Goal: Task Accomplishment & Management: Use online tool/utility

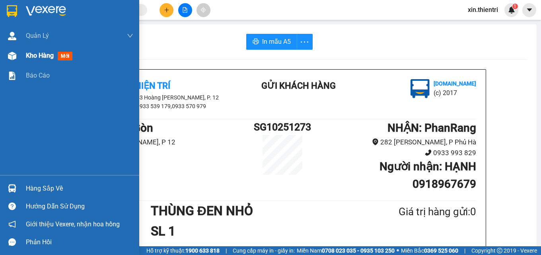
click at [77, 54] on div "Kho hàng mới" at bounding box center [79, 56] width 107 height 20
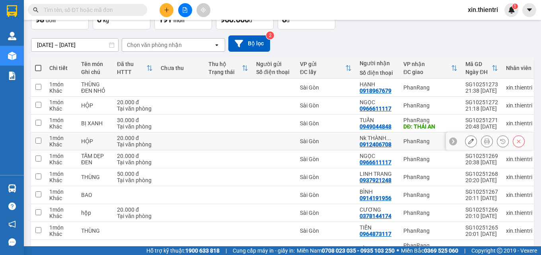
scroll to position [101, 0]
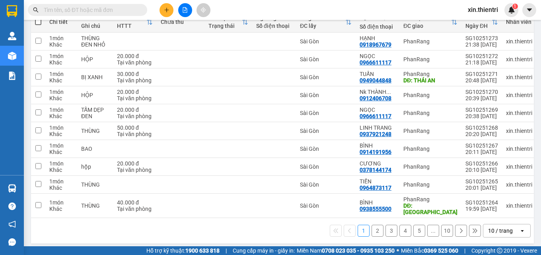
click at [443, 231] on button "10" at bounding box center [447, 231] width 12 height 12
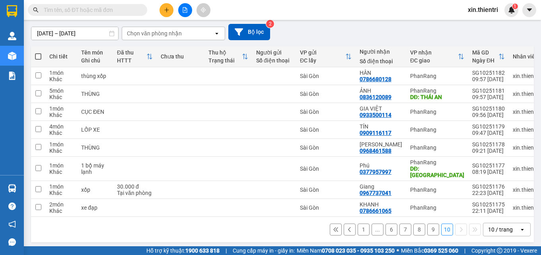
scroll to position [0, 0]
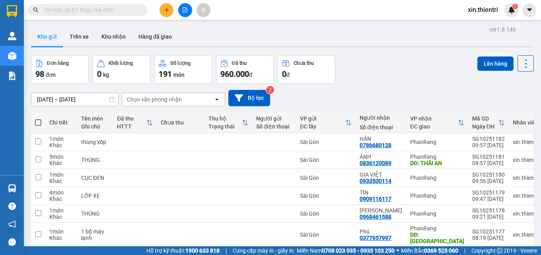
click at [42, 121] on th at bounding box center [38, 122] width 14 height 21
click at [37, 120] on span at bounding box center [38, 122] width 6 height 6
click at [38, 118] on input "checkbox" at bounding box center [38, 118] width 0 height 0
checkbox input "true"
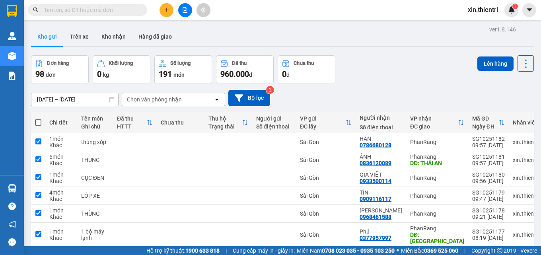
checkbox input "true"
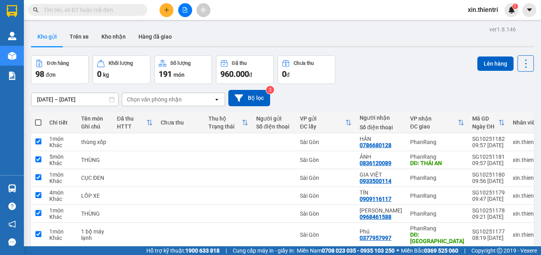
checkbox input "true"
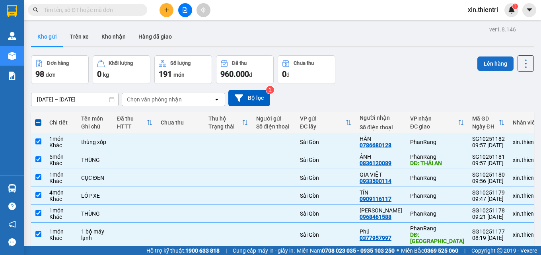
click at [484, 64] on button "Lên hàng" at bounding box center [495, 63] width 36 height 14
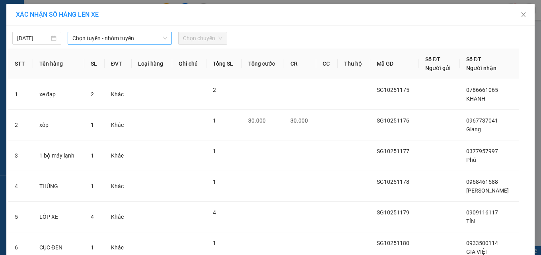
click at [131, 34] on span "Chọn tuyến - nhóm tuyến" at bounding box center [119, 38] width 95 height 12
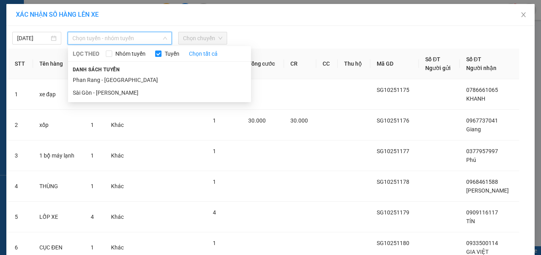
drag, startPoint x: 136, startPoint y: 90, endPoint x: 141, endPoint y: 78, distance: 12.3
click at [136, 89] on li "Sài Gòn - [PERSON_NAME]" at bounding box center [159, 92] width 183 height 13
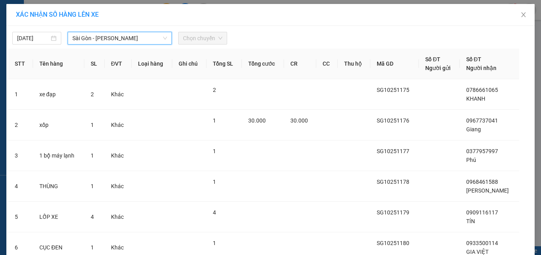
click at [183, 36] on span "Chọn chuyến" at bounding box center [202, 38] width 39 height 12
click at [208, 37] on span "Chọn chuyến" at bounding box center [202, 38] width 39 height 12
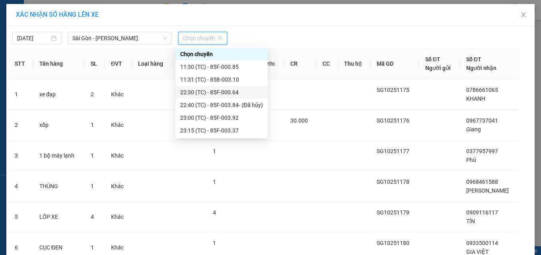
click at [217, 91] on div "22:30 (TC) - 85F-000.64" at bounding box center [221, 92] width 83 height 9
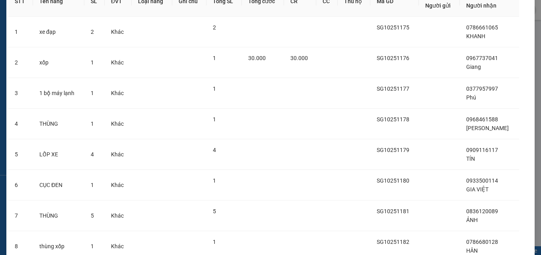
scroll to position [145, 0]
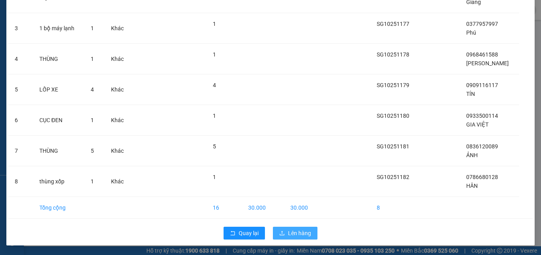
click at [283, 230] on button "Lên hàng" at bounding box center [295, 233] width 45 height 13
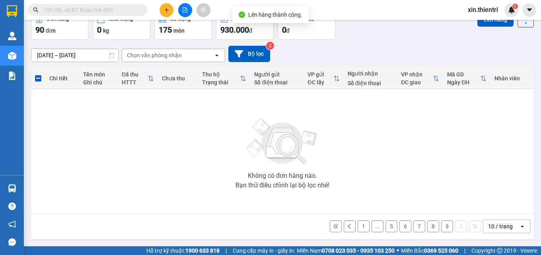
click at [444, 224] on button "9" at bounding box center [447, 226] width 12 height 12
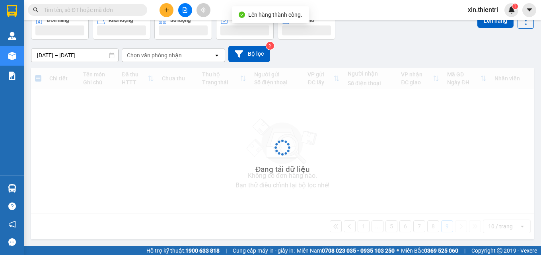
scroll to position [44, 0]
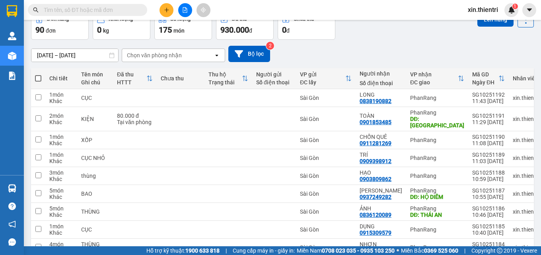
click at [39, 80] on span at bounding box center [38, 78] width 6 height 6
click at [38, 74] on input "checkbox" at bounding box center [38, 74] width 0 height 0
checkbox input "true"
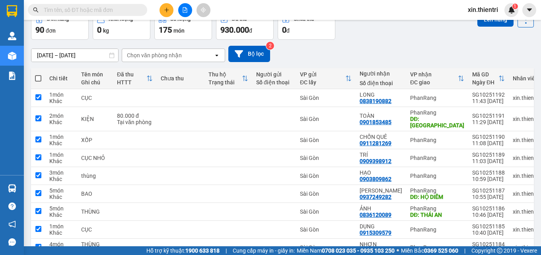
checkbox input "true"
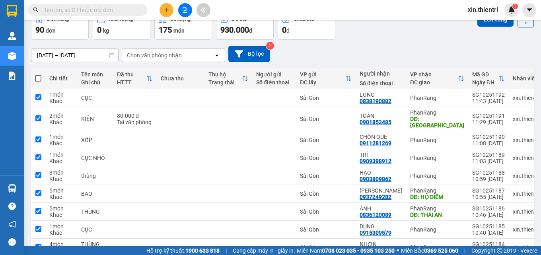
checkbox input "true"
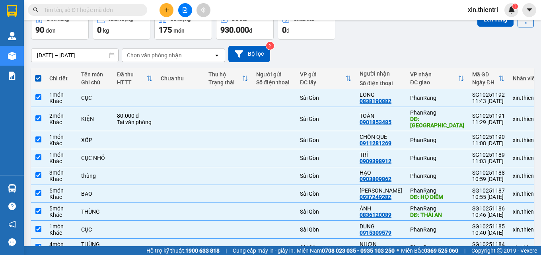
click at [491, 29] on div "Lên hàng" at bounding box center [505, 25] width 56 height 29
click at [491, 25] on button "Lên hàng" at bounding box center [495, 19] width 36 height 14
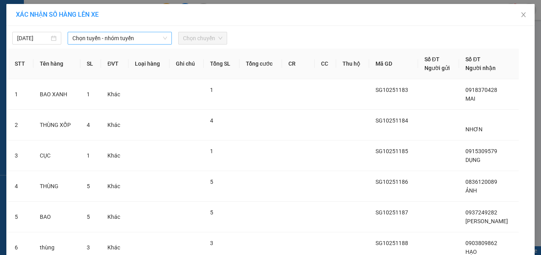
drag, startPoint x: 149, startPoint y: 39, endPoint x: 145, endPoint y: 45, distance: 7.2
click at [148, 39] on span "Chọn tuyến - nhóm tuyến" at bounding box center [119, 38] width 95 height 12
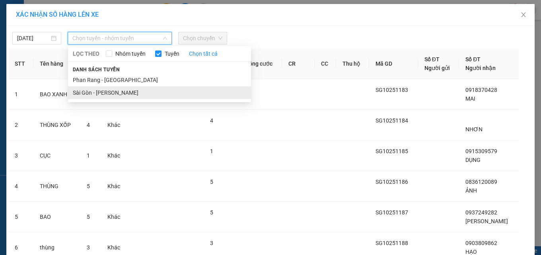
click at [132, 93] on li "Sài Gòn - [PERSON_NAME]" at bounding box center [159, 92] width 183 height 13
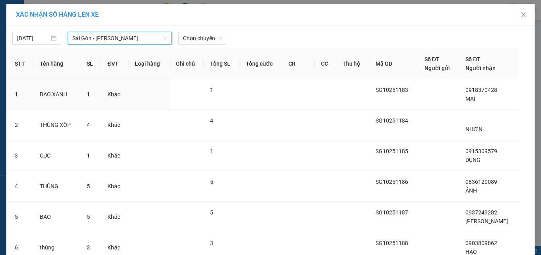
click at [205, 46] on div "[DATE] [GEOGRAPHIC_DATA] - [GEOGRAPHIC_DATA] - Phan Rang LỌC THEO Nhóm tuyến Tu…" at bounding box center [270, 230] width 528 height 408
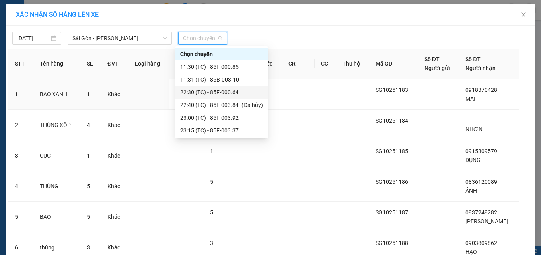
click at [206, 87] on div "22:30 (TC) - 85F-000.64" at bounding box center [221, 92] width 92 height 13
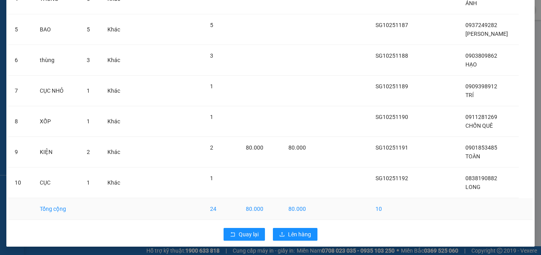
scroll to position [206, 0]
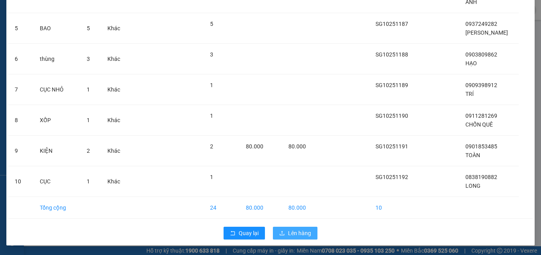
click at [289, 232] on span "Lên hàng" at bounding box center [299, 233] width 23 height 9
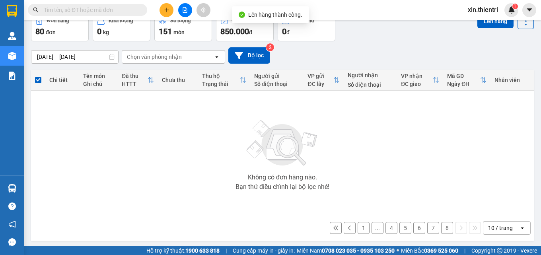
scroll to position [44, 0]
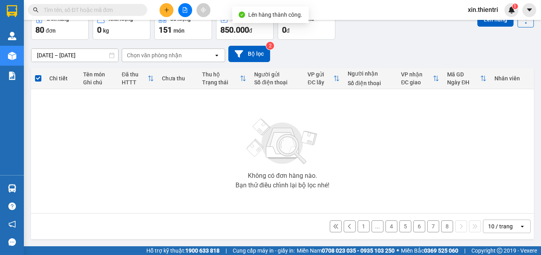
click at [441, 222] on button "8" at bounding box center [447, 226] width 12 height 12
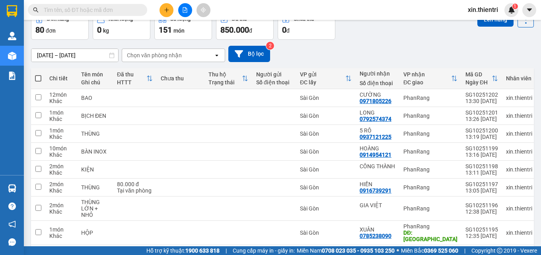
click at [32, 80] on th at bounding box center [38, 78] width 14 height 21
click at [40, 77] on span at bounding box center [38, 78] width 6 height 6
click at [38, 74] on input "checkbox" at bounding box center [38, 74] width 0 height 0
checkbox input "true"
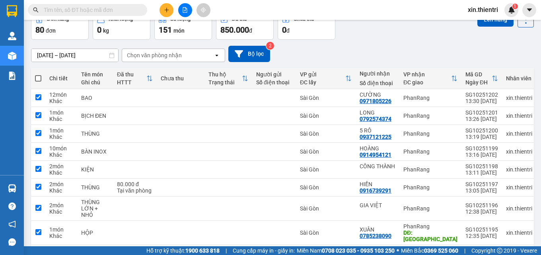
checkbox input "true"
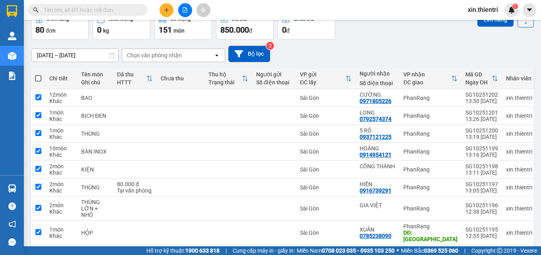
checkbox input "true"
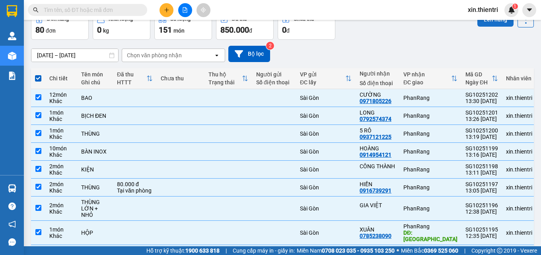
click at [481, 22] on button "Lên hàng" at bounding box center [495, 19] width 36 height 14
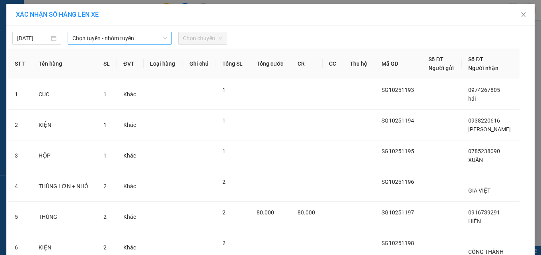
click at [129, 45] on div "Chọn tuyến - nhóm tuyến" at bounding box center [120, 38] width 104 height 13
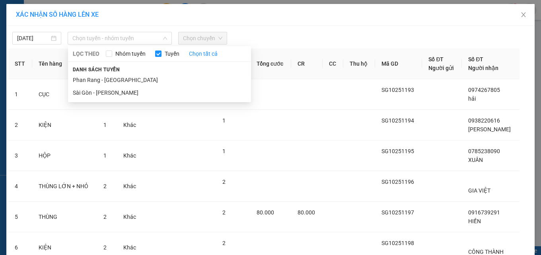
drag, startPoint x: 126, startPoint y: 92, endPoint x: 158, endPoint y: 70, distance: 38.6
click at [126, 93] on li "Sài Gòn - [PERSON_NAME]" at bounding box center [159, 92] width 183 height 13
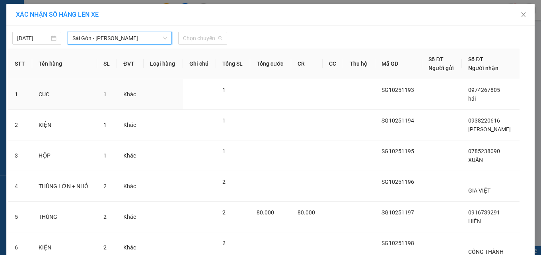
drag, startPoint x: 196, startPoint y: 33, endPoint x: 197, endPoint y: 93, distance: 59.2
click at [195, 38] on span "Chọn chuyến" at bounding box center [202, 38] width 39 height 12
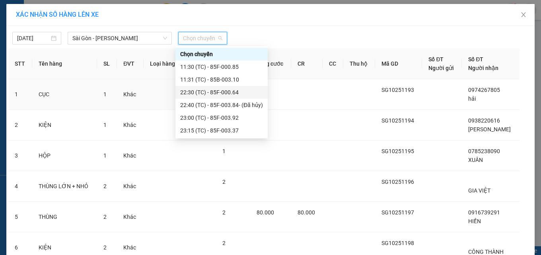
click at [213, 93] on div "22:30 (TC) - 85F-000.64" at bounding box center [221, 92] width 83 height 9
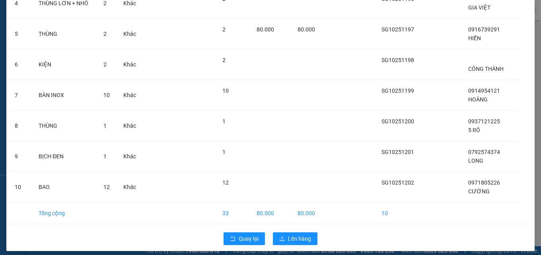
scroll to position [206, 0]
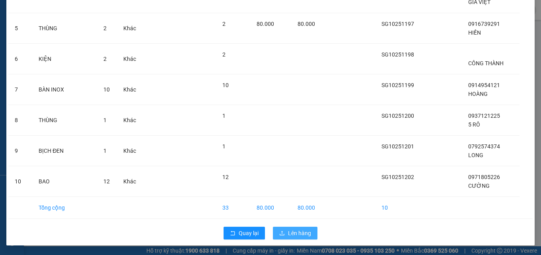
click at [279, 236] on span "upload" at bounding box center [282, 233] width 6 height 6
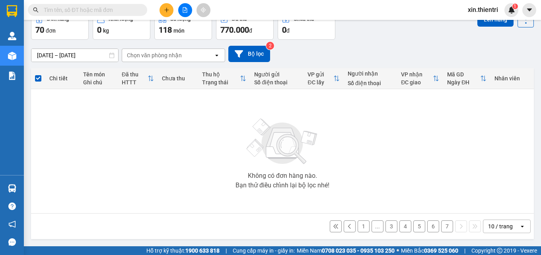
click at [444, 231] on button "7" at bounding box center [447, 226] width 12 height 12
click at [444, 229] on button "7" at bounding box center [447, 226] width 12 height 12
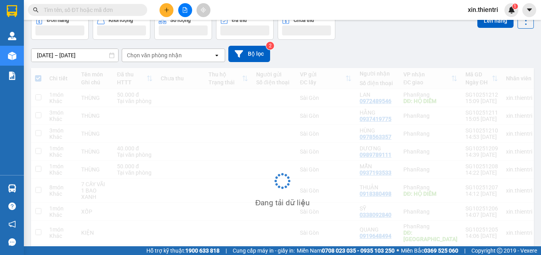
scroll to position [44, 0]
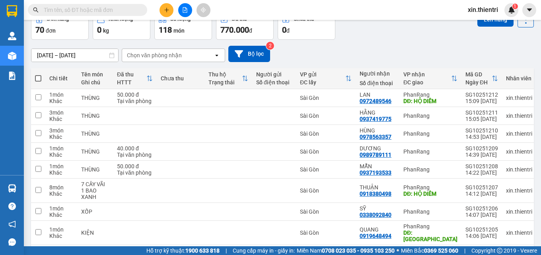
click at [35, 79] on span at bounding box center [38, 78] width 6 height 6
click at [38, 74] on input "checkbox" at bounding box center [38, 74] width 0 height 0
checkbox input "true"
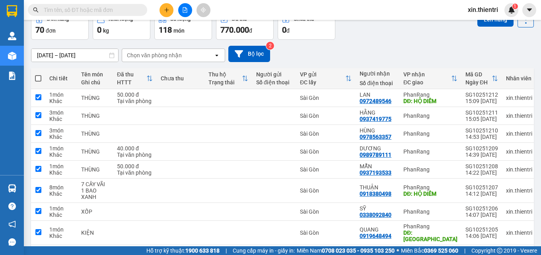
checkbox input "true"
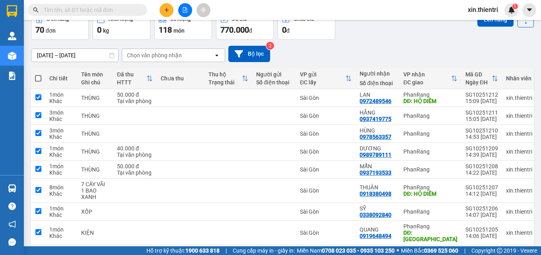
checkbox input "true"
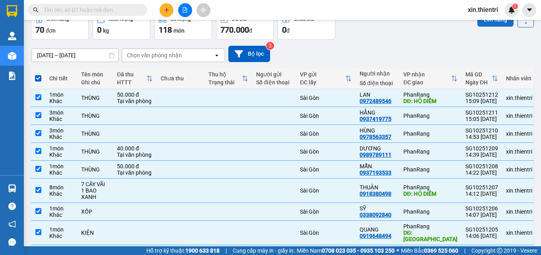
click at [483, 21] on button "Lên hàng" at bounding box center [495, 19] width 36 height 14
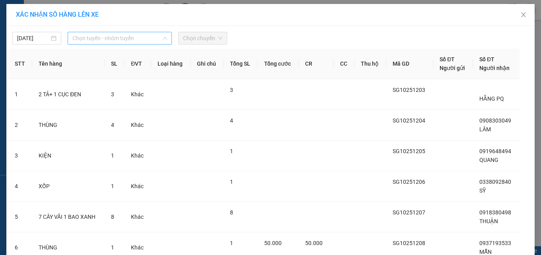
drag, startPoint x: 118, startPoint y: 37, endPoint x: 109, endPoint y: 80, distance: 44.2
click at [116, 44] on div "Chọn tuyến - nhóm tuyến" at bounding box center [120, 38] width 104 height 13
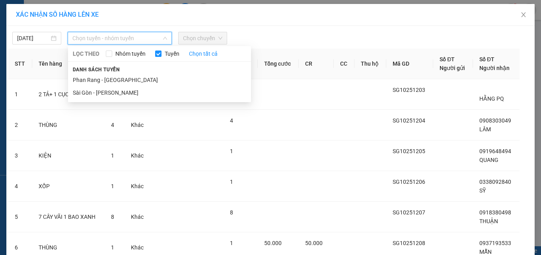
drag, startPoint x: 110, startPoint y: 95, endPoint x: 116, endPoint y: 78, distance: 17.6
click at [110, 95] on li "Sài Gòn - [PERSON_NAME]" at bounding box center [159, 92] width 183 height 13
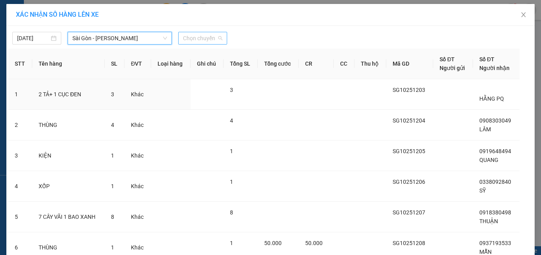
click at [202, 39] on span "Chọn chuyến" at bounding box center [202, 38] width 39 height 12
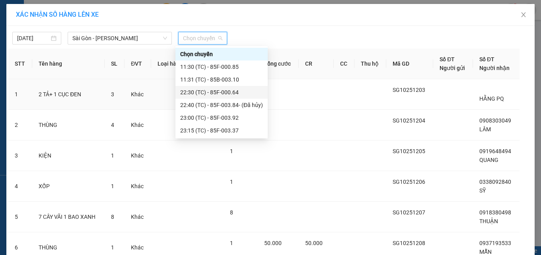
click at [222, 91] on div "22:30 (TC) - 85F-000.64" at bounding box center [221, 92] width 83 height 9
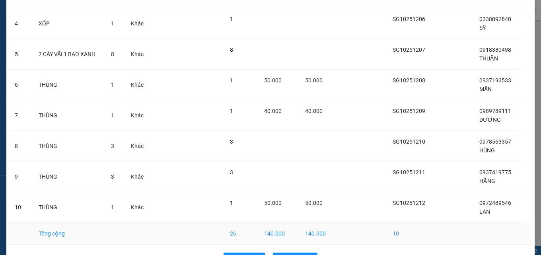
scroll to position [199, 0]
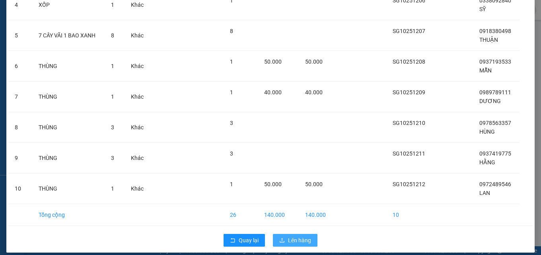
click at [288, 236] on span "Lên hàng" at bounding box center [299, 240] width 23 height 9
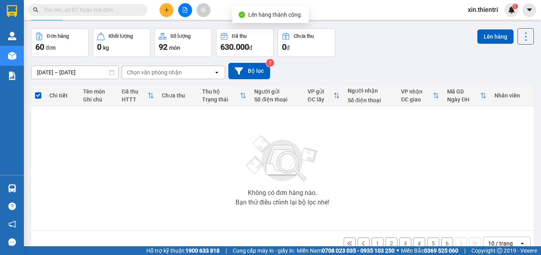
scroll to position [44, 0]
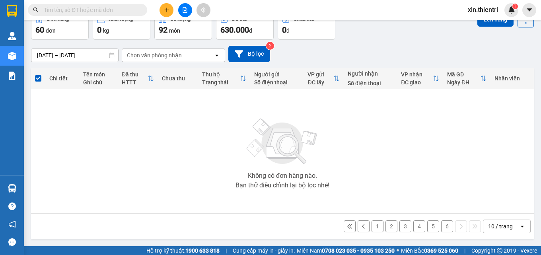
drag, startPoint x: 447, startPoint y: 232, endPoint x: 438, endPoint y: 223, distance: 12.4
click at [444, 230] on div "1 2 3 4 5 6 10 / trang open" at bounding box center [282, 226] width 496 height 14
click at [441, 225] on button "6" at bounding box center [447, 226] width 12 height 12
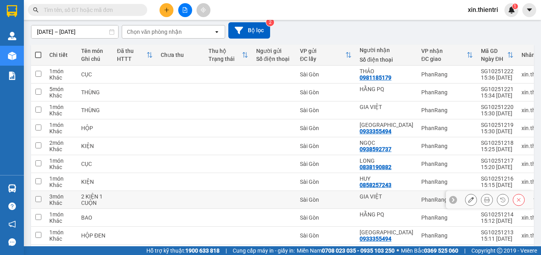
scroll to position [22, 0]
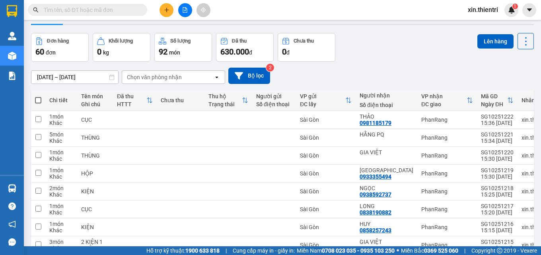
drag, startPoint x: 41, startPoint y: 97, endPoint x: 37, endPoint y: 99, distance: 4.5
click at [39, 99] on th at bounding box center [38, 100] width 14 height 21
click at [36, 101] on span at bounding box center [38, 100] width 6 height 6
click at [38, 96] on input "checkbox" at bounding box center [38, 96] width 0 height 0
checkbox input "true"
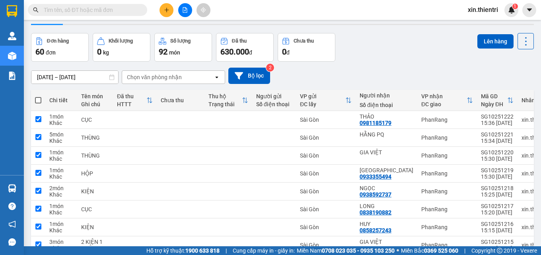
checkbox input "true"
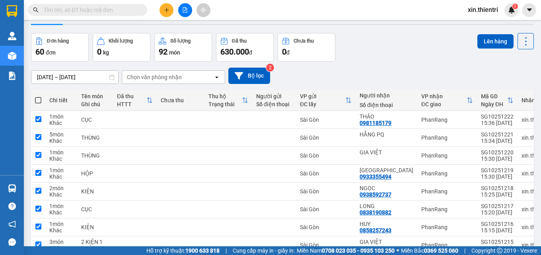
checkbox input "true"
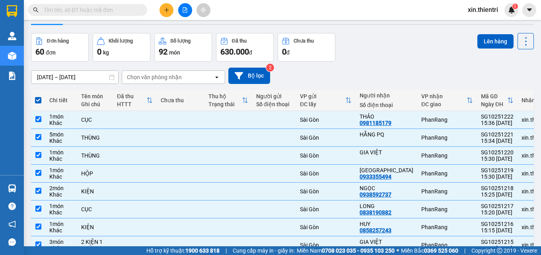
click at [481, 33] on div "Lên hàng" at bounding box center [505, 41] width 56 height 16
click at [480, 41] on button "Lên hàng" at bounding box center [495, 41] width 36 height 14
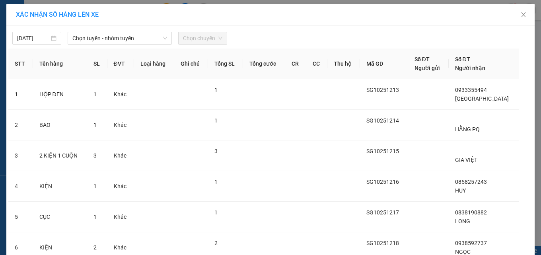
click at [113, 45] on div "Chọn tuyến - nhóm tuyến" at bounding box center [120, 38] width 104 height 13
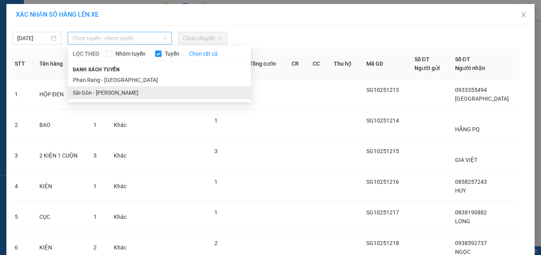
click at [100, 91] on li "Sài Gòn - [PERSON_NAME]" at bounding box center [159, 92] width 183 height 13
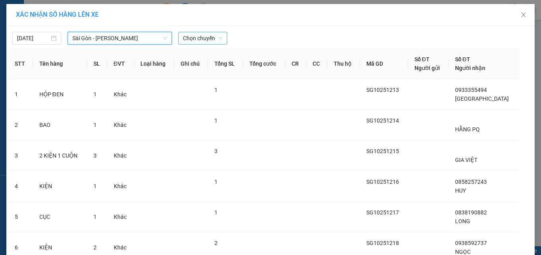
click at [205, 40] on span "Chọn chuyến" at bounding box center [202, 38] width 39 height 12
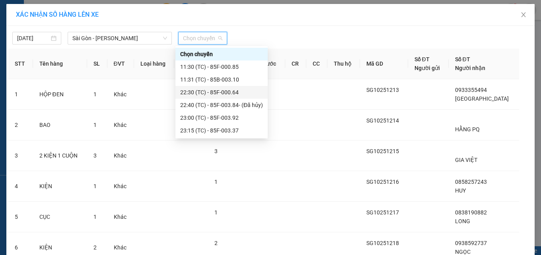
click at [206, 91] on div "22:30 (TC) - 85F-000.64" at bounding box center [221, 92] width 83 height 9
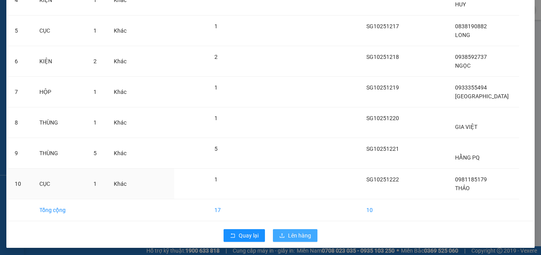
scroll to position [206, 0]
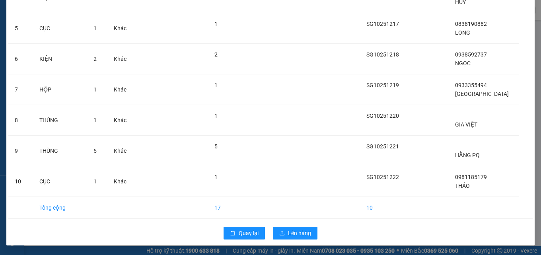
click at [298, 226] on div "Quay lại Lên hàng" at bounding box center [270, 233] width 524 height 21
click at [301, 229] on button "Lên hàng" at bounding box center [295, 233] width 45 height 13
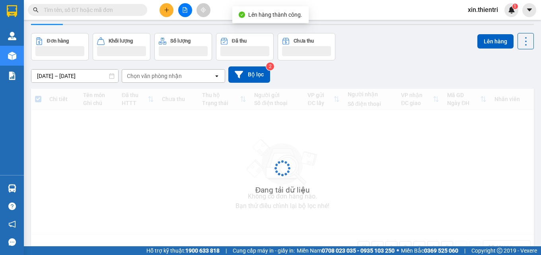
scroll to position [43, 0]
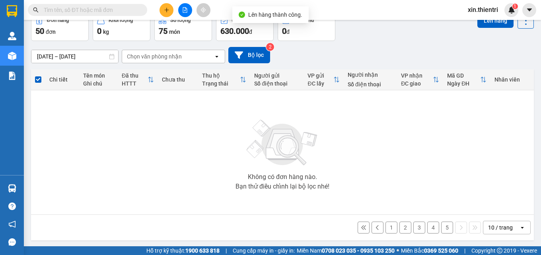
click at [441, 226] on button "5" at bounding box center [447, 227] width 12 height 12
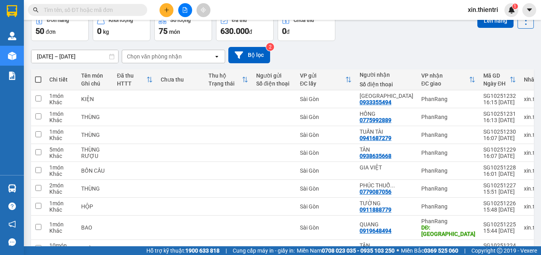
click at [40, 80] on span at bounding box center [38, 79] width 6 height 6
click at [38, 76] on input "checkbox" at bounding box center [38, 76] width 0 height 0
checkbox input "true"
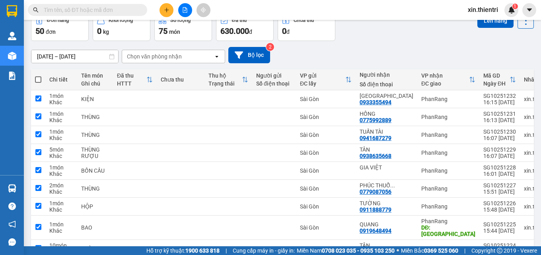
checkbox input "true"
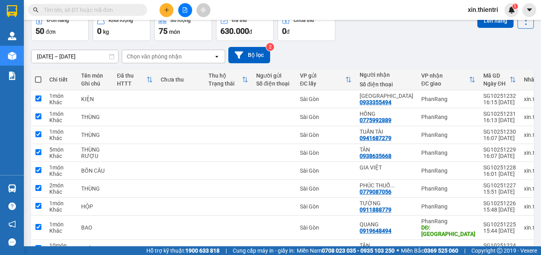
checkbox input "true"
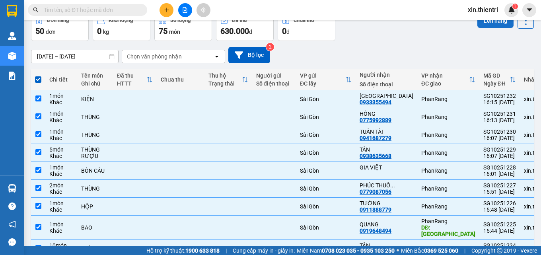
click at [478, 26] on button "Lên hàng" at bounding box center [495, 21] width 36 height 14
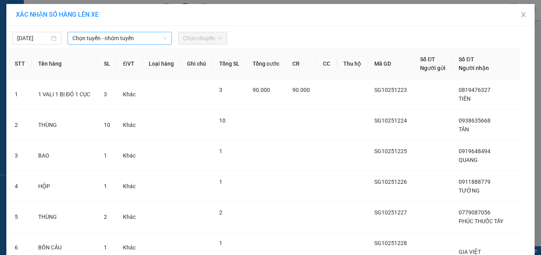
click at [113, 45] on div "Chọn tuyến - nhóm tuyến" at bounding box center [120, 38] width 104 height 13
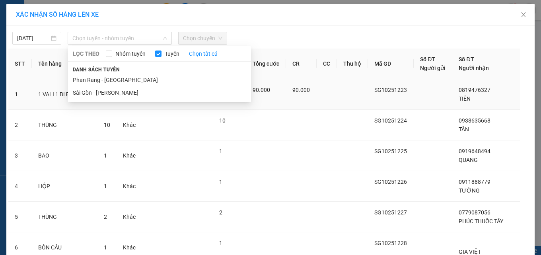
drag, startPoint x: 119, startPoint y: 78, endPoint x: 121, endPoint y: 82, distance: 5.2
click at [120, 78] on li "Phan Rang - [GEOGRAPHIC_DATA]" at bounding box center [159, 80] width 183 height 13
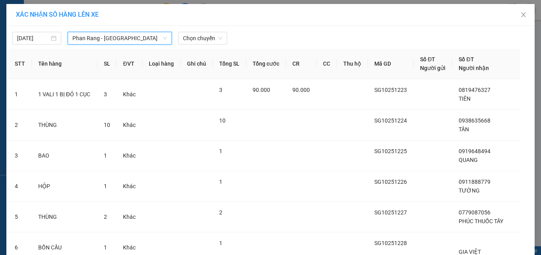
drag, startPoint x: 158, startPoint y: 34, endPoint x: 149, endPoint y: 69, distance: 36.5
click at [157, 35] on span "Phan Rang - [GEOGRAPHIC_DATA]" at bounding box center [119, 38] width 95 height 12
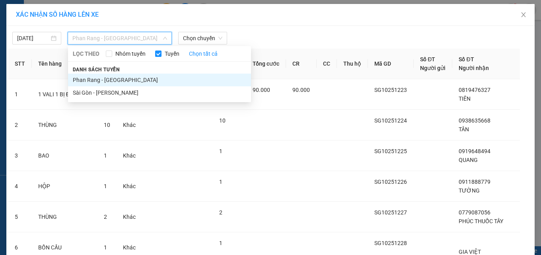
drag, startPoint x: 133, startPoint y: 89, endPoint x: 199, endPoint y: 47, distance: 78.2
click at [134, 89] on li "Sài Gòn - [PERSON_NAME]" at bounding box center [159, 92] width 183 height 13
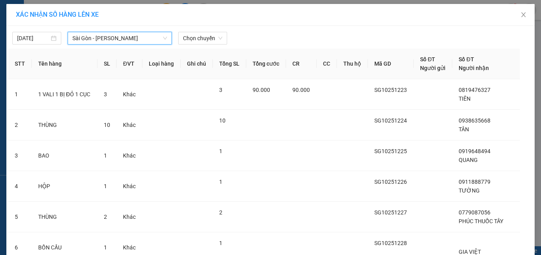
click at [208, 37] on span "Chọn chuyến" at bounding box center [202, 38] width 39 height 12
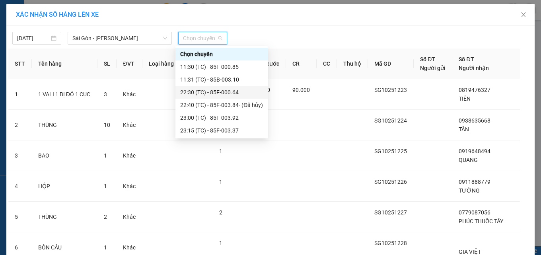
click at [238, 90] on div "22:30 (TC) - 85F-000.64" at bounding box center [221, 92] width 83 height 9
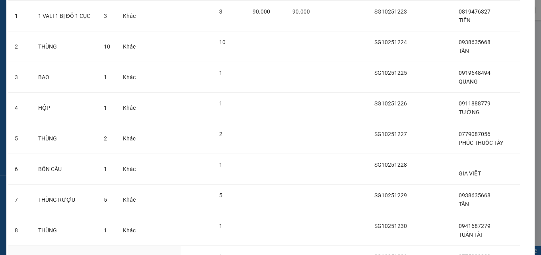
scroll to position [199, 0]
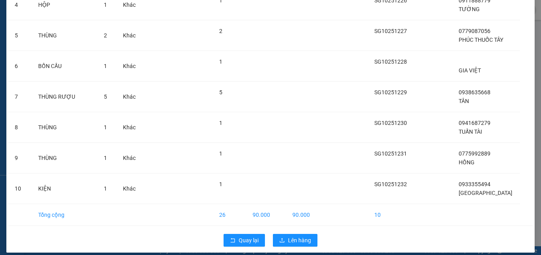
click at [282, 249] on div "Quay lại Lên hàng" at bounding box center [270, 240] width 524 height 21
click at [293, 244] on span "Lên hàng" at bounding box center [299, 240] width 23 height 9
click at [292, 244] on span "Lên hàng" at bounding box center [299, 240] width 23 height 9
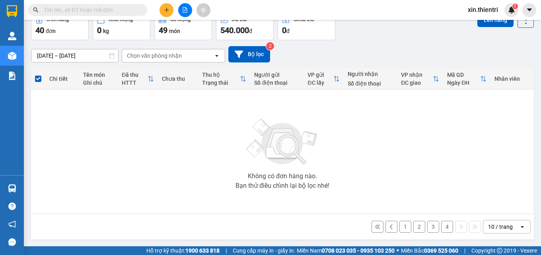
scroll to position [44, 0]
click at [441, 223] on button "4" at bounding box center [447, 226] width 12 height 12
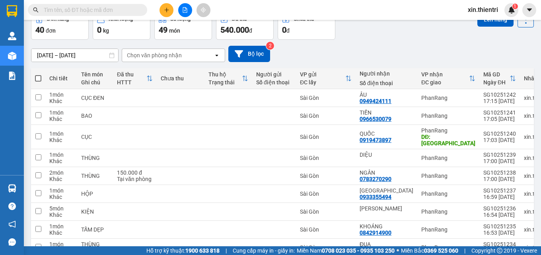
drag, startPoint x: 38, startPoint y: 79, endPoint x: 169, endPoint y: 69, distance: 131.6
click at [38, 78] on span at bounding box center [38, 78] width 6 height 6
click at [38, 74] on input "checkbox" at bounding box center [38, 74] width 0 height 0
checkbox input "true"
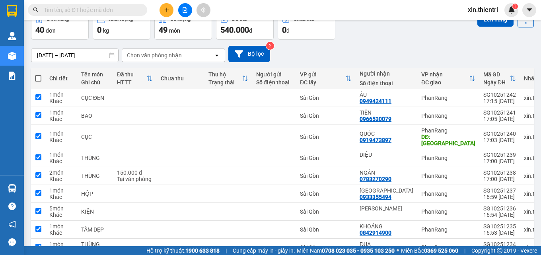
checkbox input "true"
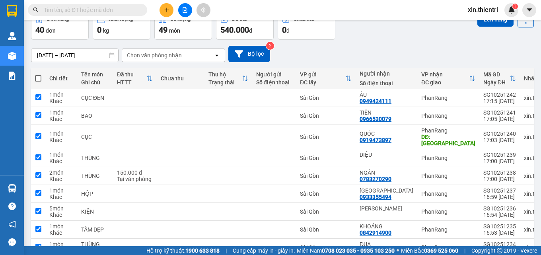
checkbox input "true"
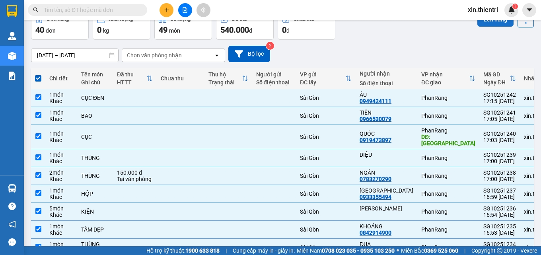
click at [481, 25] on button "Lên hàng" at bounding box center [495, 19] width 36 height 14
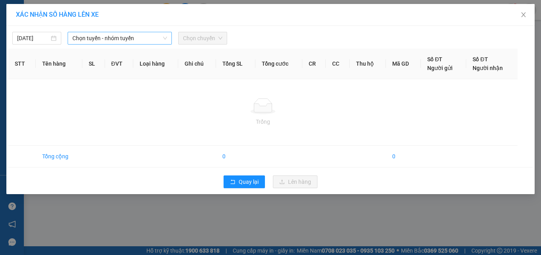
drag, startPoint x: 132, startPoint y: 36, endPoint x: 132, endPoint y: 43, distance: 6.8
click at [132, 43] on span "Chọn tuyến - nhóm tuyến" at bounding box center [119, 38] width 95 height 12
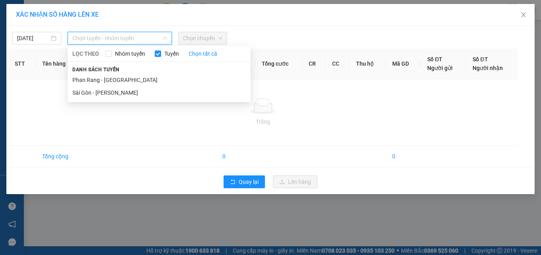
click at [130, 91] on li "Sài Gòn - [PERSON_NAME]" at bounding box center [159, 92] width 183 height 13
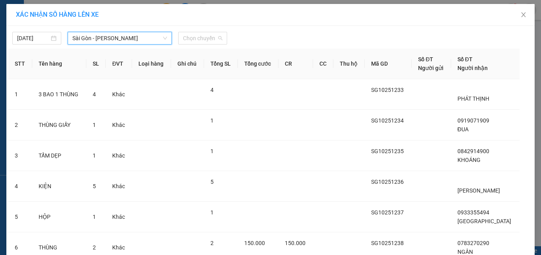
drag, startPoint x: 197, startPoint y: 35, endPoint x: 201, endPoint y: 71, distance: 36.8
click at [199, 35] on span "Chọn chuyến" at bounding box center [202, 38] width 39 height 12
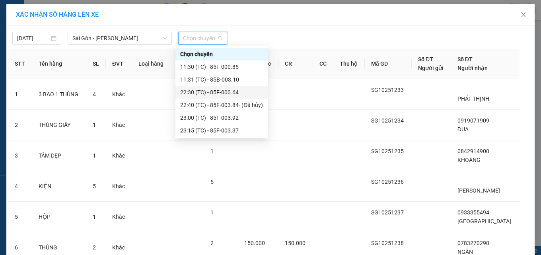
click at [227, 93] on div "22:30 (TC) - 85F-000.64" at bounding box center [221, 92] width 83 height 9
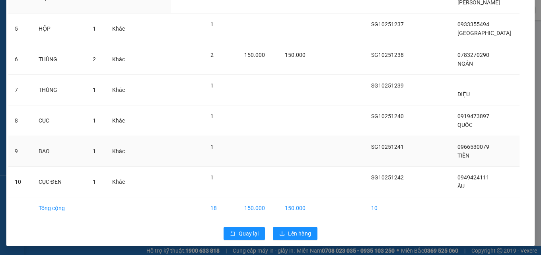
scroll to position [206, 0]
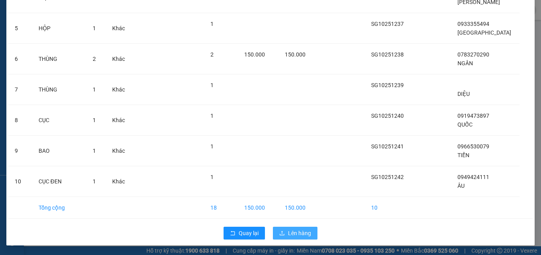
click at [292, 231] on span "Lên hàng" at bounding box center [299, 233] width 23 height 9
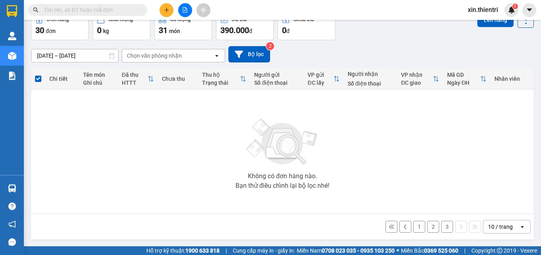
scroll to position [44, 0]
click at [446, 226] on button "3" at bounding box center [447, 226] width 12 height 12
click at [446, 226] on div "Chi tiết Tên món Ghi chú Đã thu HTTT Chưa thu Thu hộ Trạng thái Người gửi Số đi…" at bounding box center [282, 153] width 502 height 171
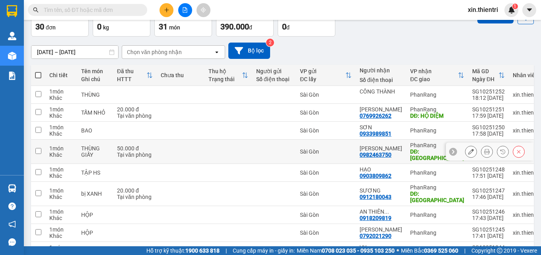
scroll to position [0, 0]
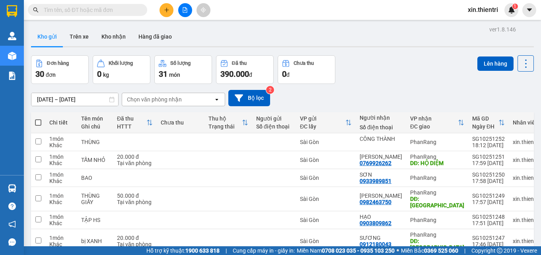
drag, startPoint x: 40, startPoint y: 123, endPoint x: 159, endPoint y: 131, distance: 119.5
click at [40, 122] on span at bounding box center [38, 122] width 6 height 6
click at [38, 118] on input "checkbox" at bounding box center [38, 118] width 0 height 0
checkbox input "true"
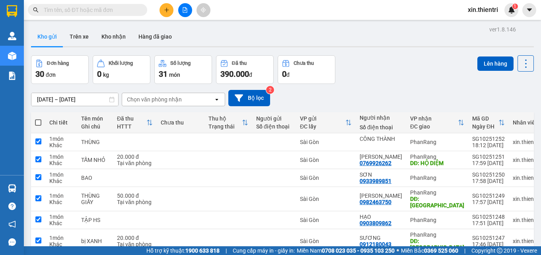
checkbox input "true"
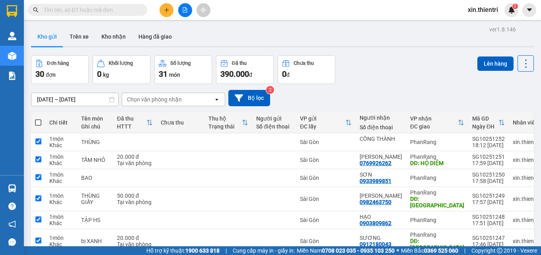
checkbox input "true"
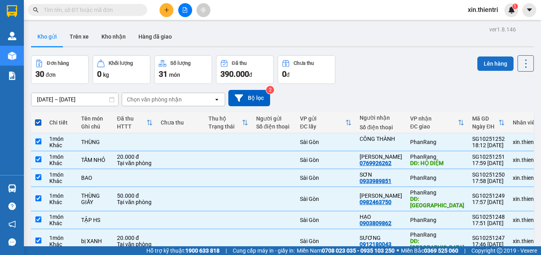
click at [491, 67] on button "Lên hàng" at bounding box center [495, 63] width 36 height 14
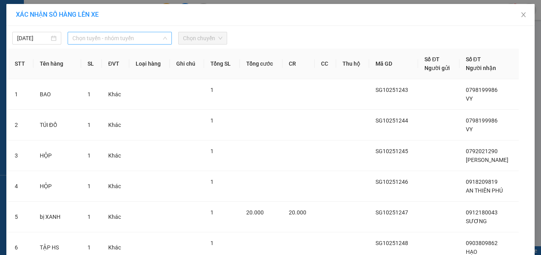
click at [134, 39] on span "Chọn tuyến - nhóm tuyến" at bounding box center [119, 38] width 95 height 12
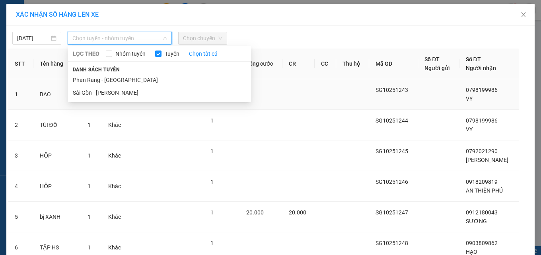
click at [138, 89] on li "Sài Gòn - [PERSON_NAME]" at bounding box center [159, 92] width 183 height 13
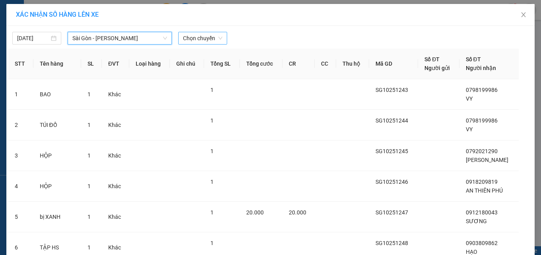
click at [203, 41] on span "Chọn chuyến" at bounding box center [202, 38] width 39 height 12
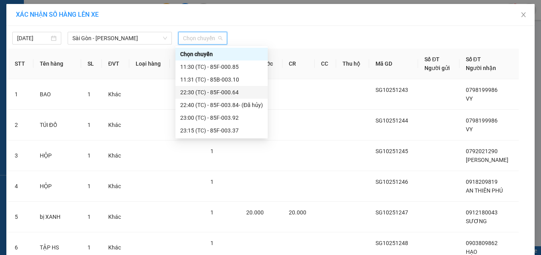
click at [215, 89] on div "22:30 (TC) - 85F-000.64" at bounding box center [221, 92] width 83 height 9
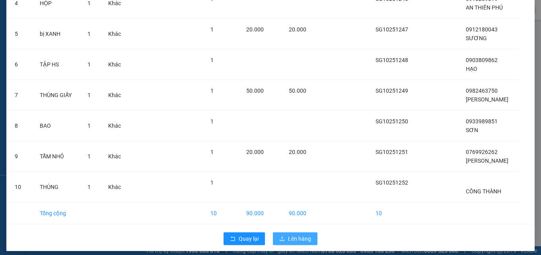
scroll to position [206, 0]
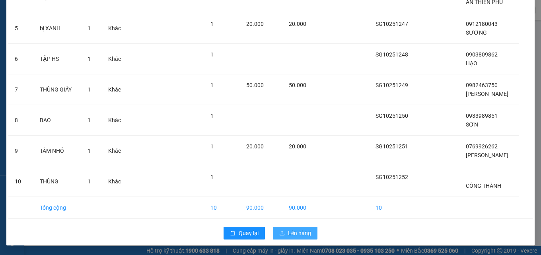
click at [310, 236] on button "Lên hàng" at bounding box center [295, 233] width 45 height 13
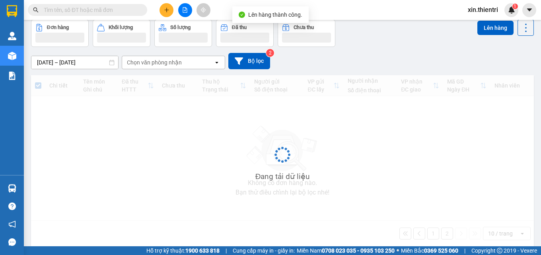
scroll to position [43, 0]
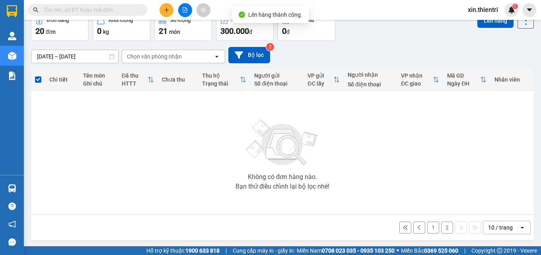
click at [434, 227] on div "1 2 10 / trang open" at bounding box center [282, 228] width 496 height 14
click at [441, 227] on button "2" at bounding box center [447, 227] width 12 height 12
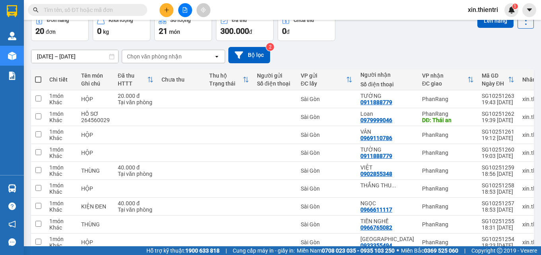
click at [40, 81] on span at bounding box center [38, 79] width 6 height 6
click at [38, 76] on input "checkbox" at bounding box center [38, 76] width 0 height 0
checkbox input "true"
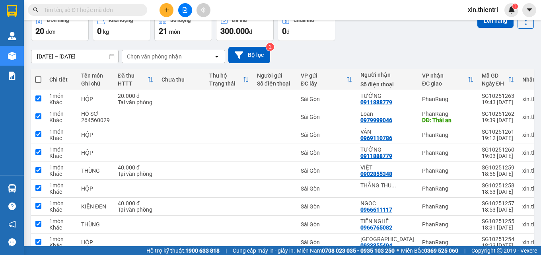
checkbox input "true"
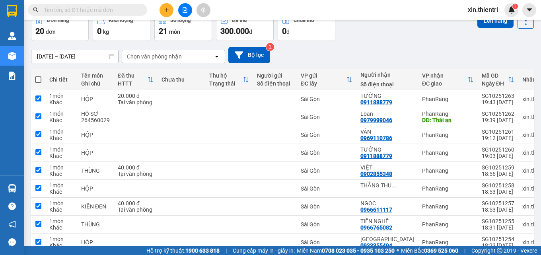
checkbox input "true"
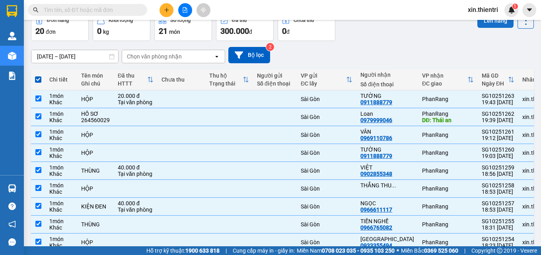
click at [489, 27] on button "Lên hàng" at bounding box center [495, 21] width 36 height 14
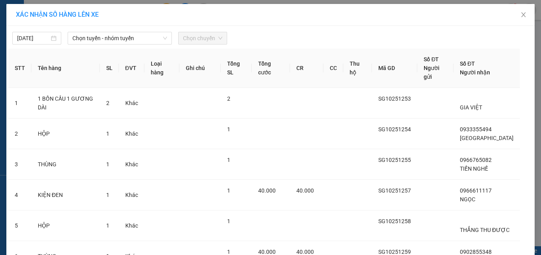
click at [117, 54] on th "SL" at bounding box center [109, 67] width 19 height 39
click at [118, 38] on div "[DATE] Chọn tuyến - nhóm tuyến Chọn chuyến STT Tên hàng SL ĐVT Loại hàng Ghi ch…" at bounding box center [270, 234] width 528 height 417
click at [121, 38] on span "Chọn tuyến - nhóm tuyến" at bounding box center [119, 38] width 95 height 12
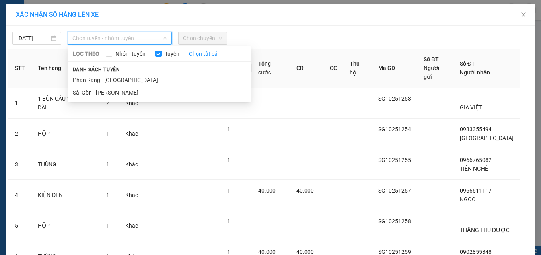
drag, startPoint x: 163, startPoint y: 91, endPoint x: 174, endPoint y: 79, distance: 16.0
click at [164, 90] on li "Sài Gòn - [PERSON_NAME]" at bounding box center [159, 92] width 183 height 13
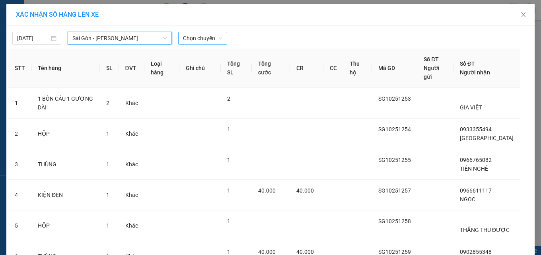
click at [205, 43] on span "Chọn chuyến" at bounding box center [202, 38] width 39 height 12
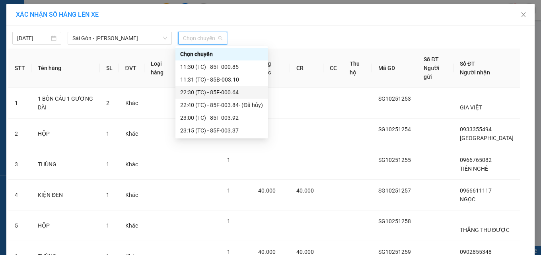
click at [225, 92] on div "22:30 (TC) - 85F-000.64" at bounding box center [221, 92] width 83 height 9
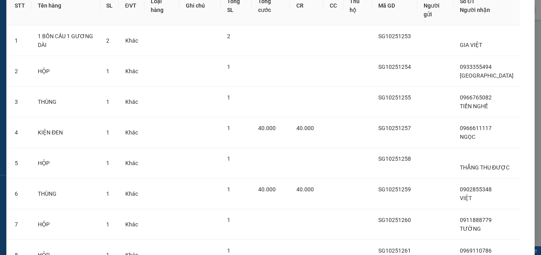
scroll to position [199, 0]
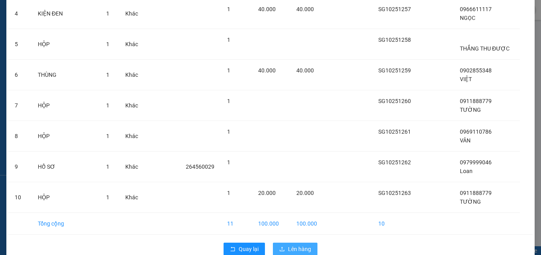
click at [289, 253] on span "Lên hàng" at bounding box center [299, 248] width 23 height 9
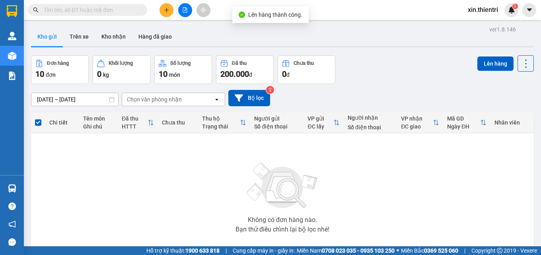
scroll to position [40, 0]
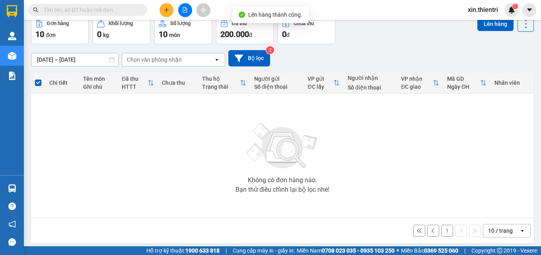
click at [443, 230] on button "1" at bounding box center [447, 231] width 12 height 12
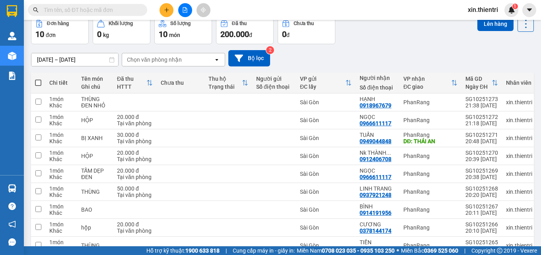
click at [37, 82] on span at bounding box center [38, 82] width 6 height 6
click at [38, 79] on input "checkbox" at bounding box center [38, 79] width 0 height 0
checkbox input "true"
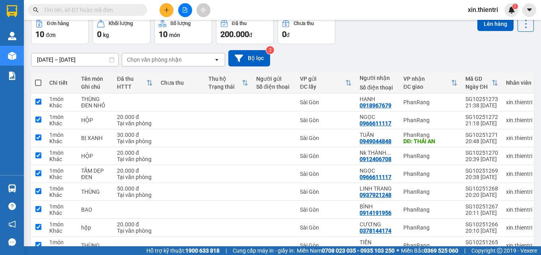
checkbox input "true"
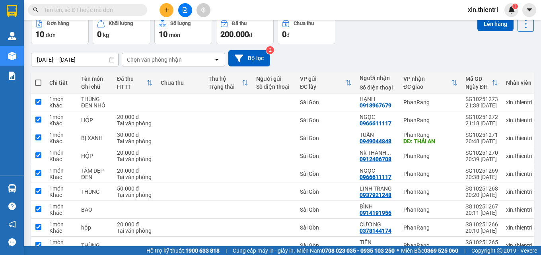
checkbox input "true"
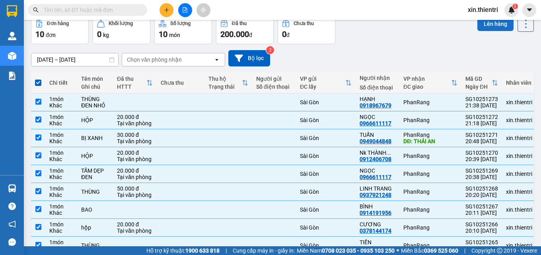
click at [489, 26] on button "Lên hàng" at bounding box center [495, 24] width 36 height 14
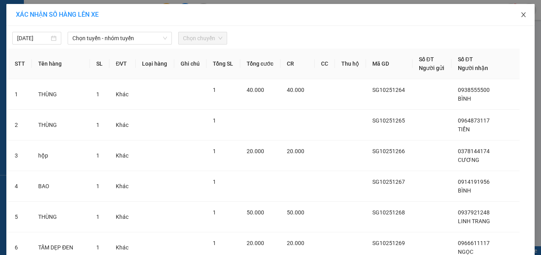
click at [521, 16] on icon "close" at bounding box center [523, 15] width 6 height 6
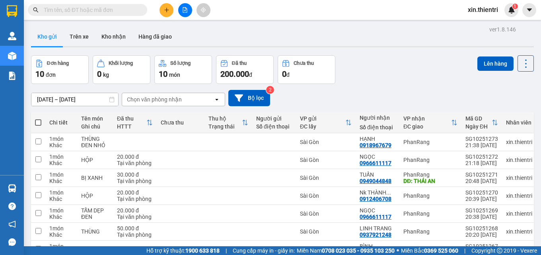
drag, startPoint x: 38, startPoint y: 121, endPoint x: 351, endPoint y: 65, distance: 318.6
click at [38, 120] on span at bounding box center [38, 122] width 6 height 6
click at [38, 118] on input "checkbox" at bounding box center [38, 118] width 0 height 0
checkbox input "true"
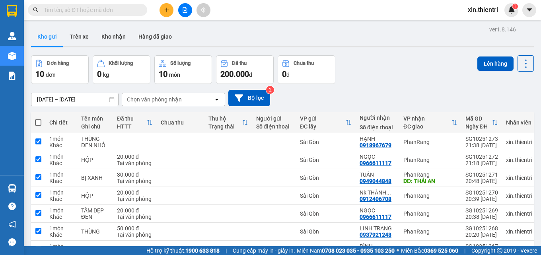
checkbox input "true"
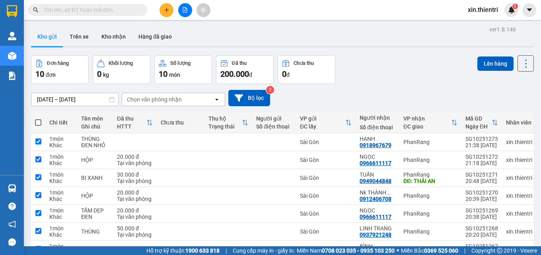
checkbox input "true"
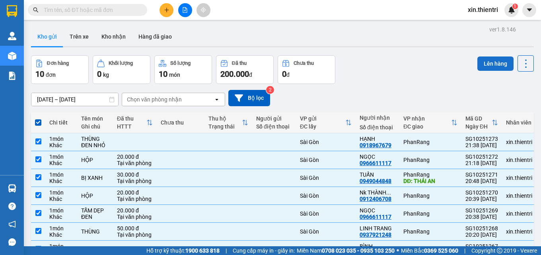
click at [486, 70] on button "Lên hàng" at bounding box center [495, 63] width 36 height 14
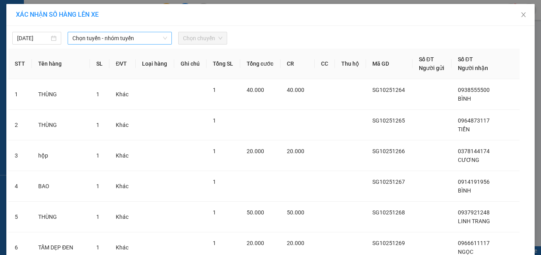
click at [139, 43] on span "Chọn tuyến - nhóm tuyến" at bounding box center [119, 38] width 95 height 12
drag, startPoint x: 130, startPoint y: 38, endPoint x: 132, endPoint y: 91, distance: 52.9
click at [130, 41] on span "Chọn tuyến - nhóm tuyến" at bounding box center [119, 38] width 95 height 12
click at [136, 91] on td at bounding box center [155, 94] width 39 height 31
click at [137, 47] on div "[DATE] Chọn tuyến - nhóm tuyến LỌC THEO Nhóm tuyến Tuyến Chọn tất cả Danh sách …" at bounding box center [270, 230] width 528 height 408
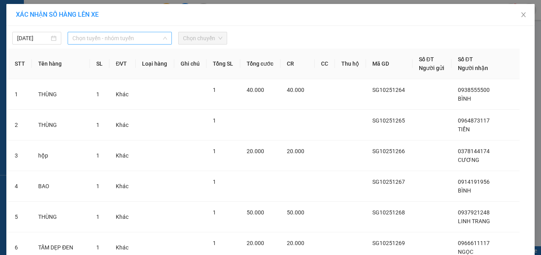
drag, startPoint x: 139, startPoint y: 35, endPoint x: 132, endPoint y: 63, distance: 28.6
click at [140, 36] on span "Chọn tuyến - nhóm tuyến" at bounding box center [119, 38] width 95 height 12
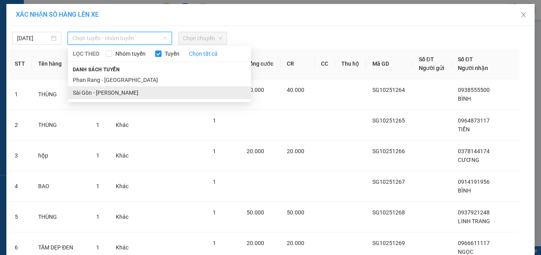
click at [122, 93] on li "Sài Gòn - [PERSON_NAME]" at bounding box center [159, 92] width 183 height 13
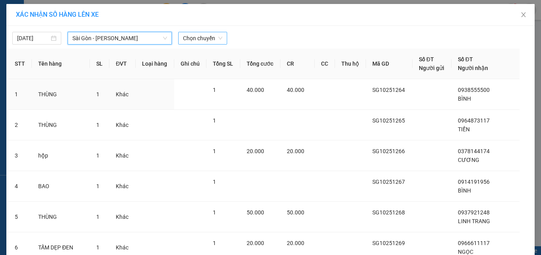
click at [205, 38] on span "Chọn chuyến" at bounding box center [202, 38] width 39 height 12
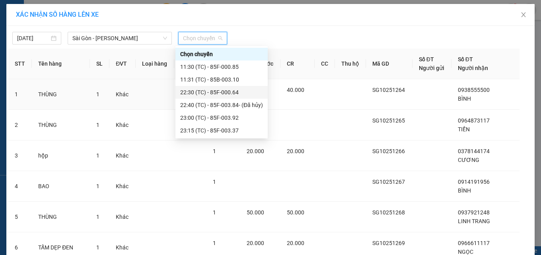
click at [211, 90] on div "22:30 (TC) - 85F-000.64" at bounding box center [221, 92] width 83 height 9
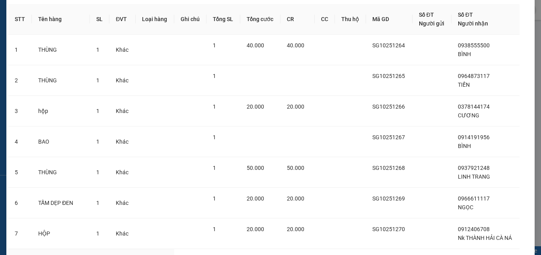
scroll to position [199, 0]
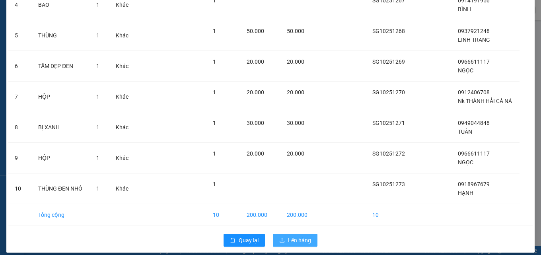
click at [288, 244] on span "Lên hàng" at bounding box center [299, 240] width 23 height 9
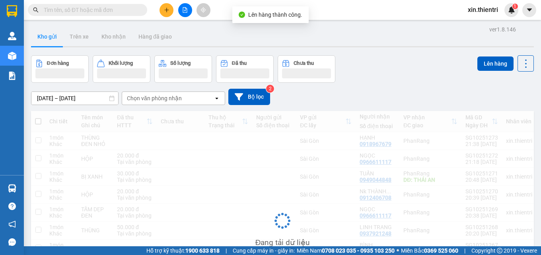
click at [186, 12] on icon "file-add" at bounding box center [185, 10] width 4 height 6
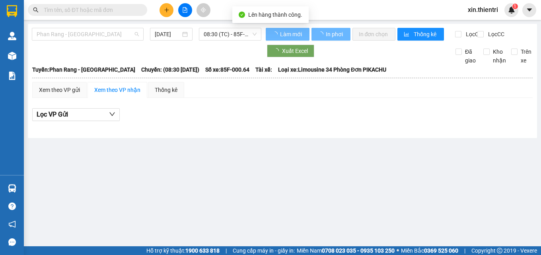
drag, startPoint x: 99, startPoint y: 35, endPoint x: 103, endPoint y: 50, distance: 15.2
click at [99, 36] on span "Phan Rang - [GEOGRAPHIC_DATA]" at bounding box center [88, 34] width 102 height 12
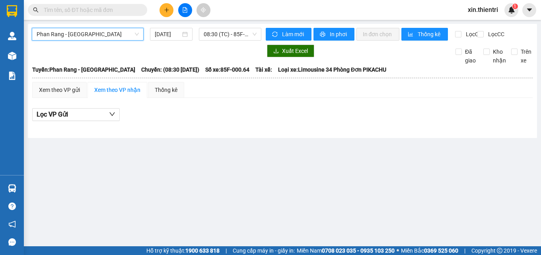
click at [123, 41] on div "Phan Rang - [GEOGRAPHIC_DATA] Phan Rang - [GEOGRAPHIC_DATA] [DATE] 08:30 (TC) -…" at bounding box center [147, 34] width 230 height 13
drag, startPoint x: 133, startPoint y: 35, endPoint x: 130, endPoint y: 48, distance: 13.5
click at [133, 35] on span "Phan Rang - [GEOGRAPHIC_DATA]" at bounding box center [88, 34] width 102 height 12
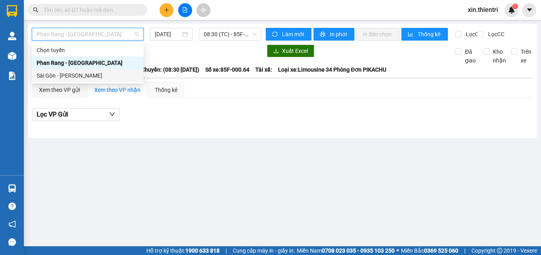
click at [130, 76] on div "Sài Gòn - [PERSON_NAME]" at bounding box center [88, 75] width 102 height 9
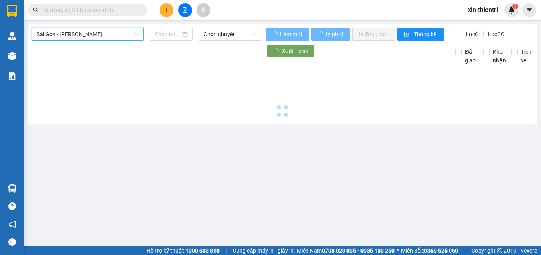
type input "[DATE]"
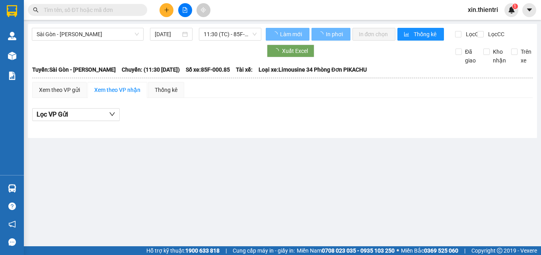
drag, startPoint x: 222, startPoint y: 25, endPoint x: 218, endPoint y: 43, distance: 18.3
click at [222, 27] on div "Sài Gòn - Phan Rang [DATE] 11:30 (TC) - 85F-000.85 Làm mới In phơi In đơn chọn …" at bounding box center [282, 81] width 509 height 114
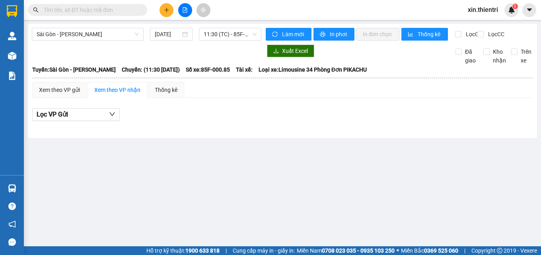
click at [219, 41] on div "Sài Gòn - Phan Rang [DATE] 11:30 (TC) - 85F-000.85" at bounding box center [147, 34] width 230 height 13
click at [223, 39] on span "11:30 (TC) - 85F-000.85" at bounding box center [229, 34] width 53 height 12
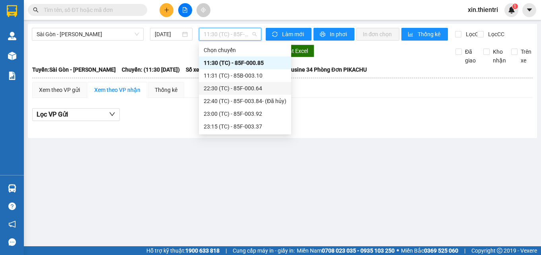
click at [245, 91] on div "22:30 (TC) - 85F-000.64" at bounding box center [244, 88] width 83 height 9
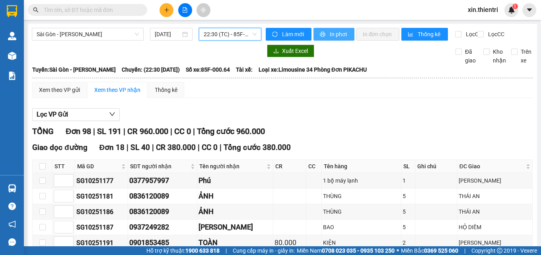
click at [331, 34] on span "In phơi" at bounding box center [338, 34] width 18 height 9
click at [337, 29] on button "In phơi" at bounding box center [333, 34] width 41 height 13
click at [337, 33] on span "In phơi" at bounding box center [338, 34] width 18 height 9
click at [330, 32] on span "In phơi" at bounding box center [338, 34] width 18 height 9
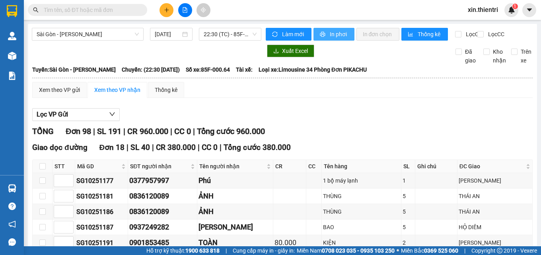
click at [330, 33] on span "In phơi" at bounding box center [338, 34] width 18 height 9
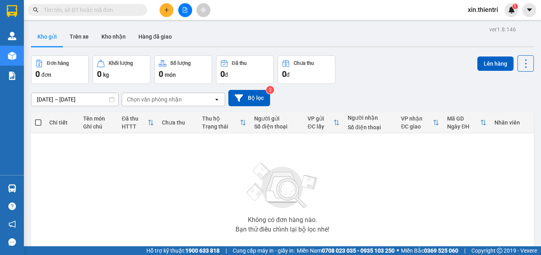
click at [181, 10] on button at bounding box center [185, 10] width 14 height 14
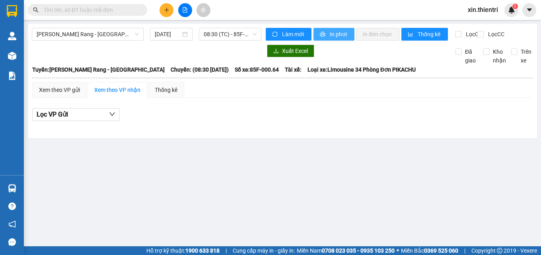
click at [333, 35] on span "In phơi" at bounding box center [338, 34] width 18 height 9
click at [111, 32] on span "Phan Rang - [GEOGRAPHIC_DATA]" at bounding box center [88, 34] width 102 height 12
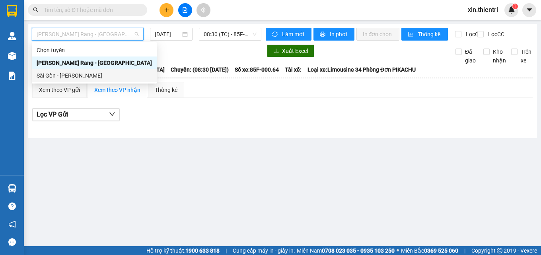
click at [79, 77] on div "Sài Gòn - [PERSON_NAME]" at bounding box center [94, 75] width 115 height 9
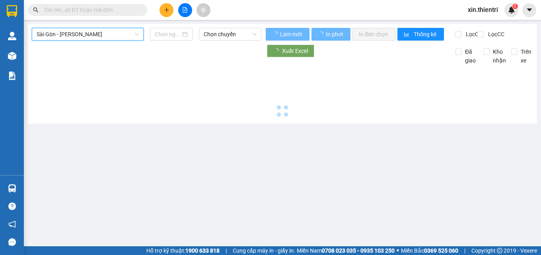
type input "[DATE]"
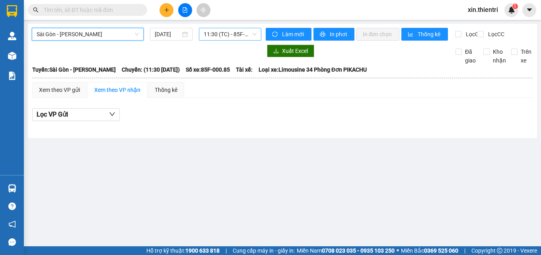
click at [229, 33] on span "11:30 (TC) - 85F-000.85" at bounding box center [229, 34] width 53 height 12
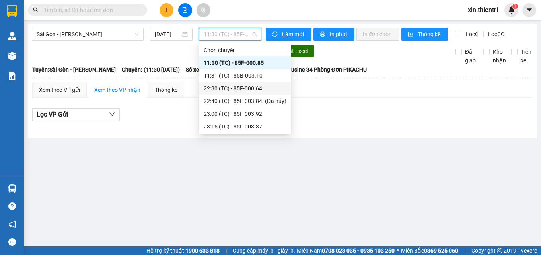
click at [245, 88] on div "22:30 (TC) - 85F-000.64" at bounding box center [244, 88] width 83 height 9
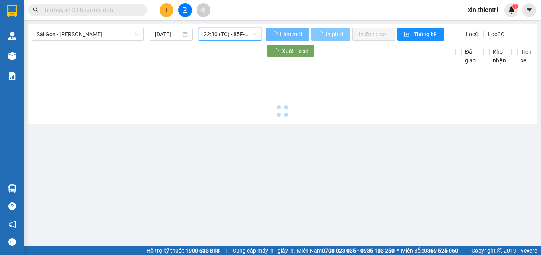
click at [331, 37] on span "In phơi" at bounding box center [335, 34] width 18 height 9
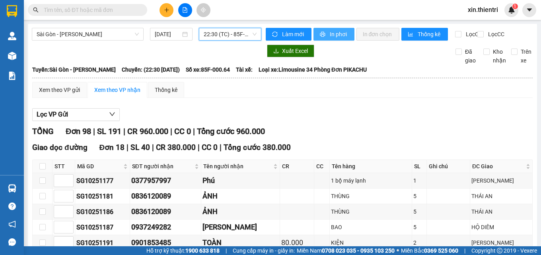
click at [331, 37] on span "In phơi" at bounding box center [338, 34] width 18 height 9
click at [325, 33] on button "In phơi" at bounding box center [333, 34] width 41 height 13
